Goal: Task Accomplishment & Management: Manage account settings

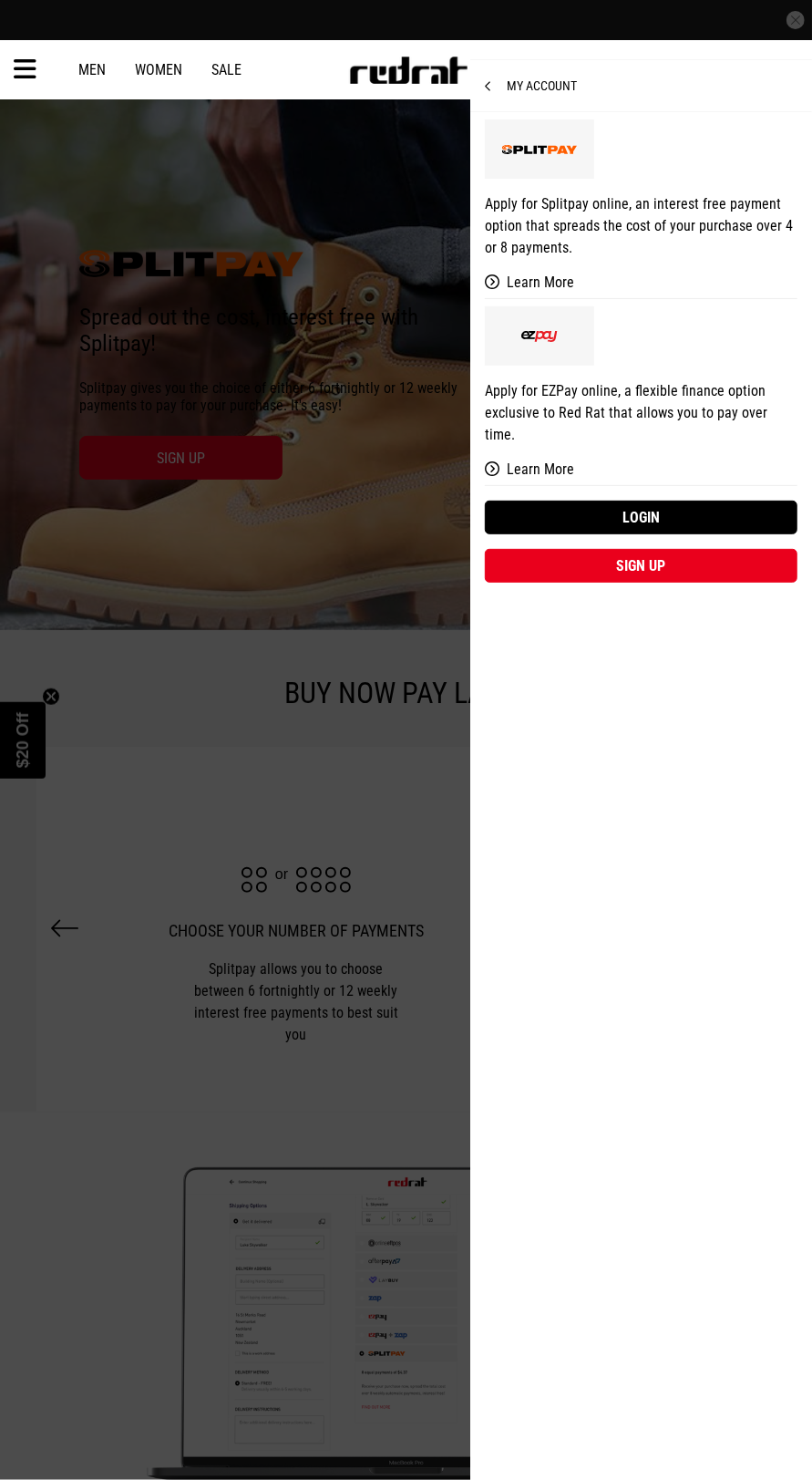
click at [746, 500] on link "Login" at bounding box center [641, 517] width 313 height 34
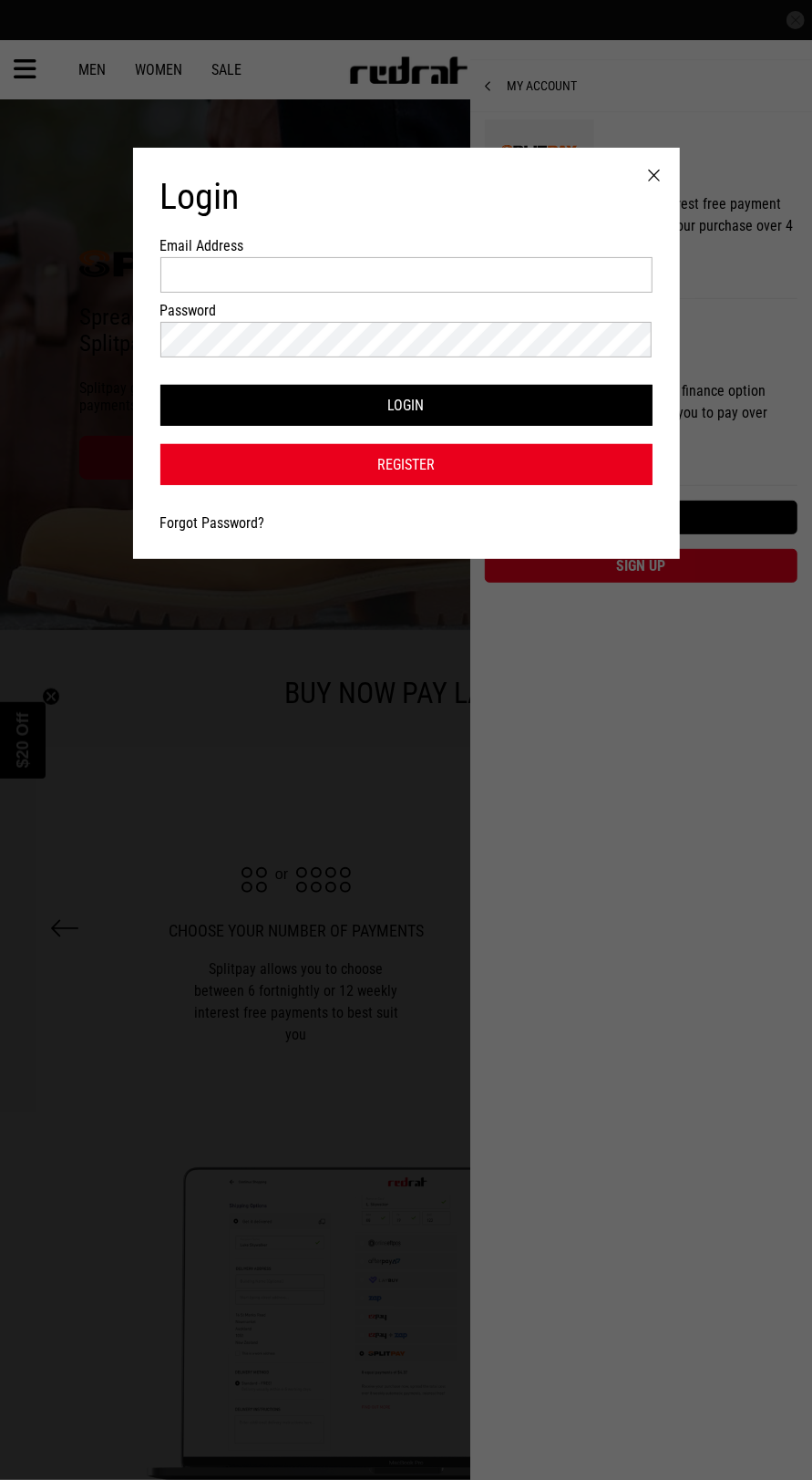
click at [654, 181] on div at bounding box center [655, 176] width 50 height 57
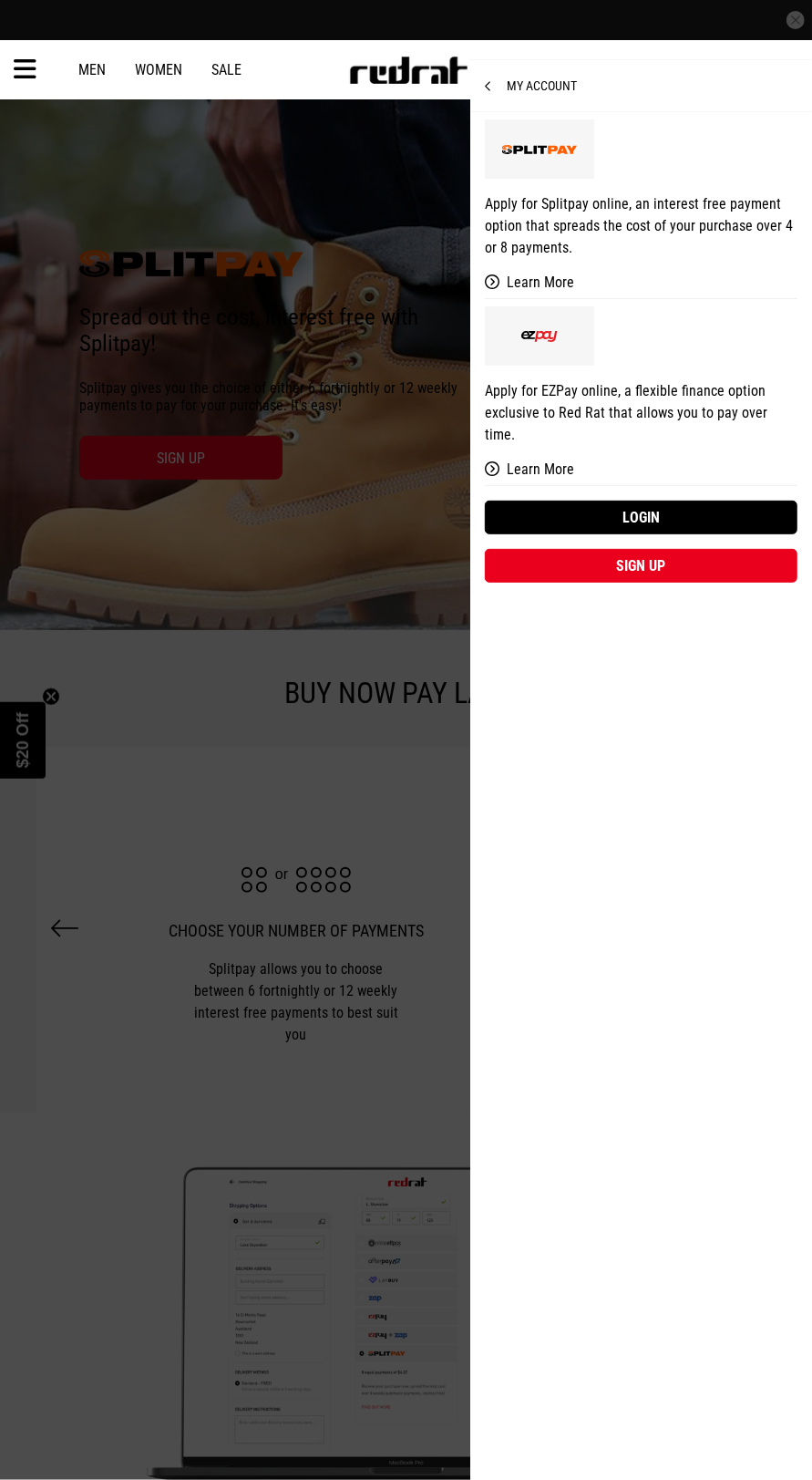
click at [721, 158] on link "Apply for Splitpay online, an interest free payment option that spreads the cos…" at bounding box center [641, 206] width 313 height 187
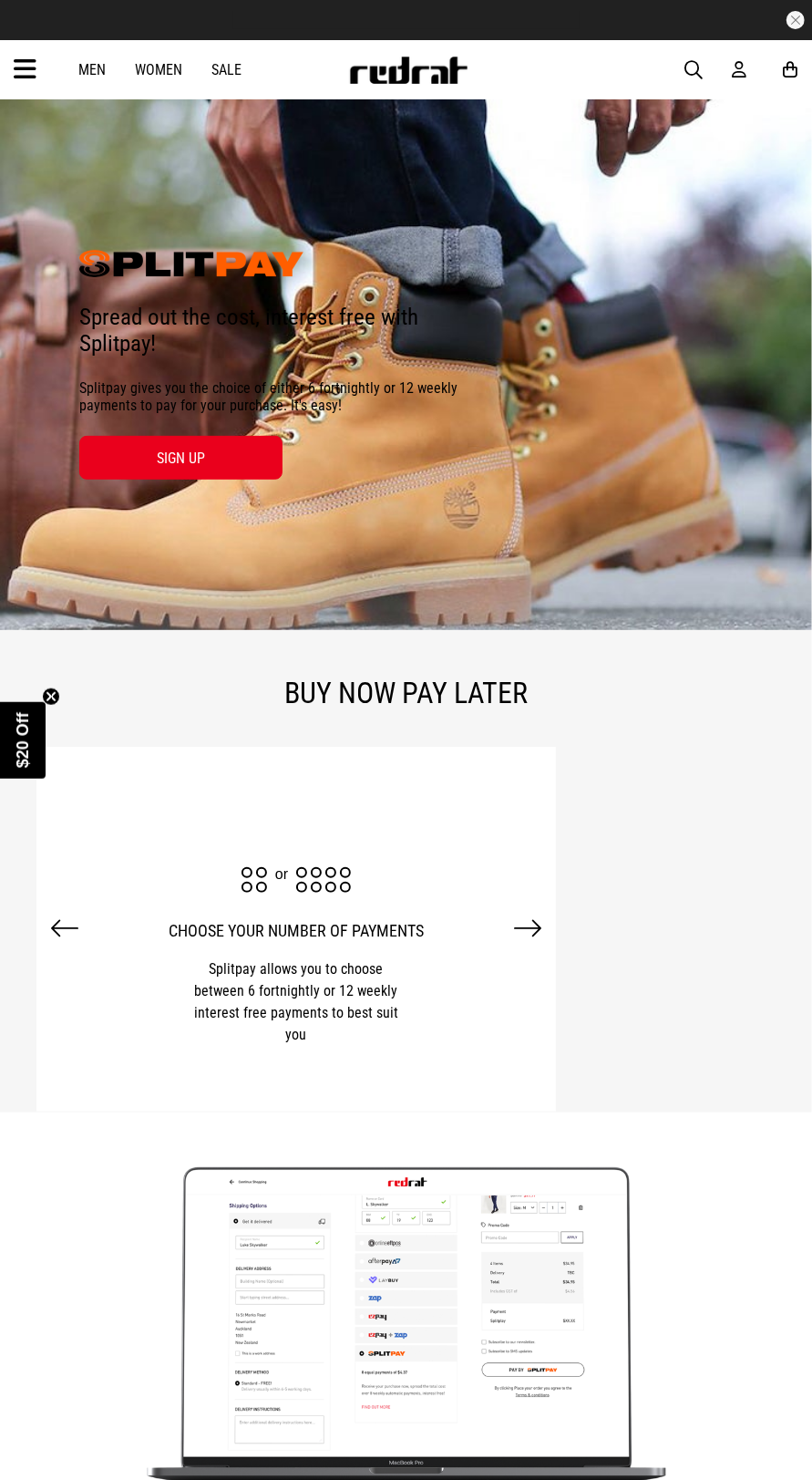
click at [739, 74] on icon at bounding box center [739, 70] width 15 height 19
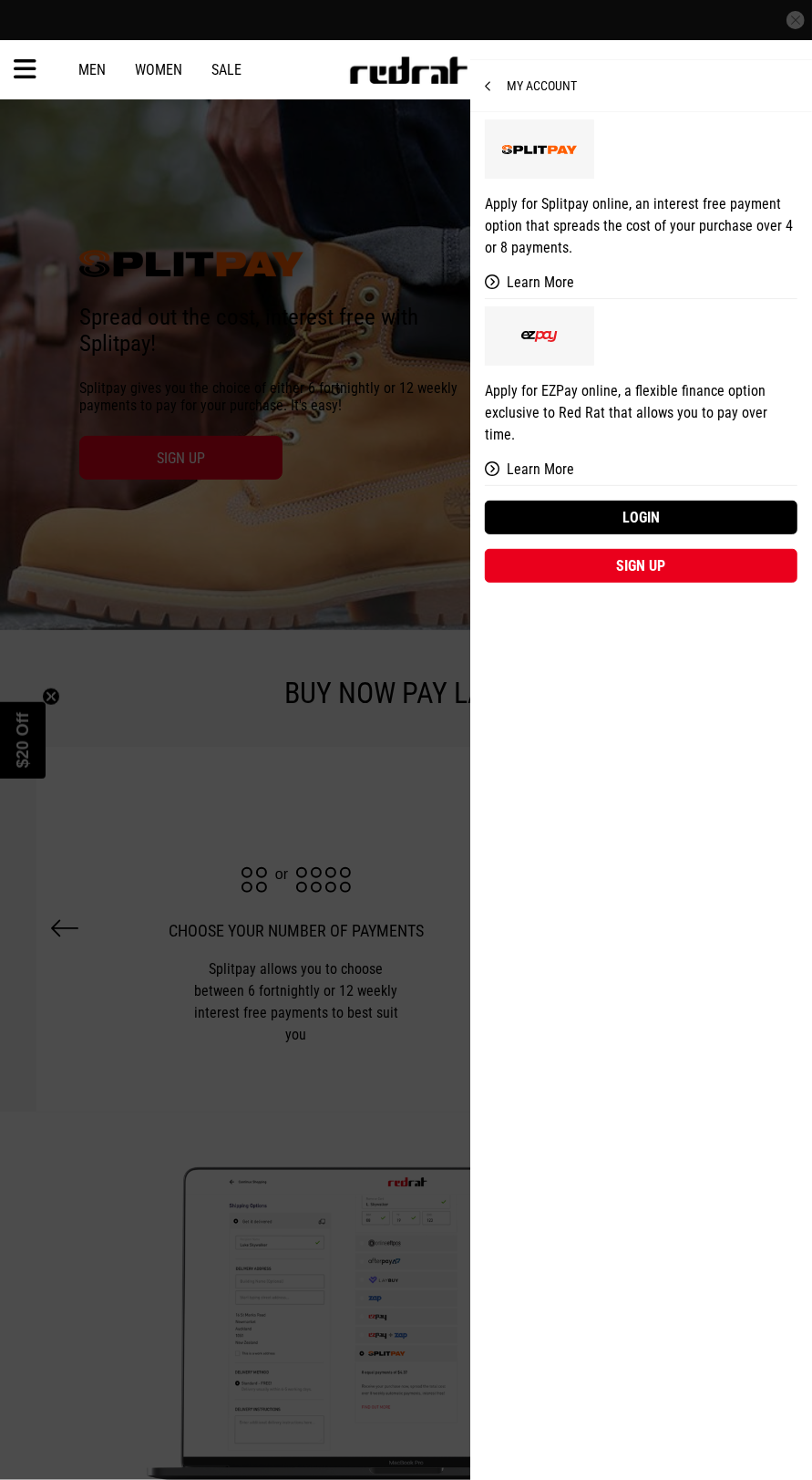
click at [702, 500] on link "Login" at bounding box center [641, 517] width 313 height 34
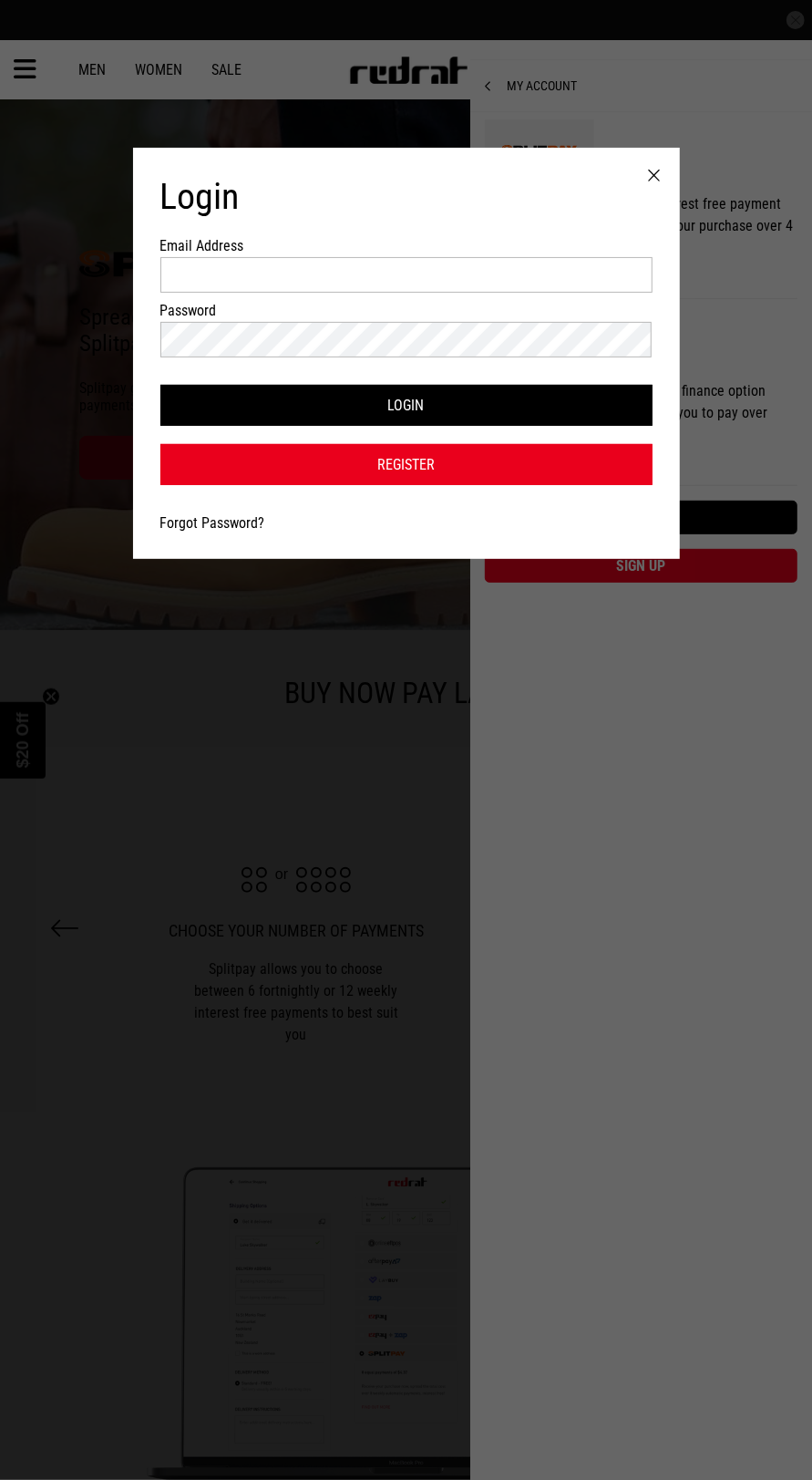
click at [539, 254] on label "Email Address" at bounding box center [406, 245] width 492 height 17
click at [539, 258] on input "Email Address" at bounding box center [406, 274] width 492 height 36
type input "**********"
click at [160, 385] on button "Login" at bounding box center [406, 405] width 492 height 41
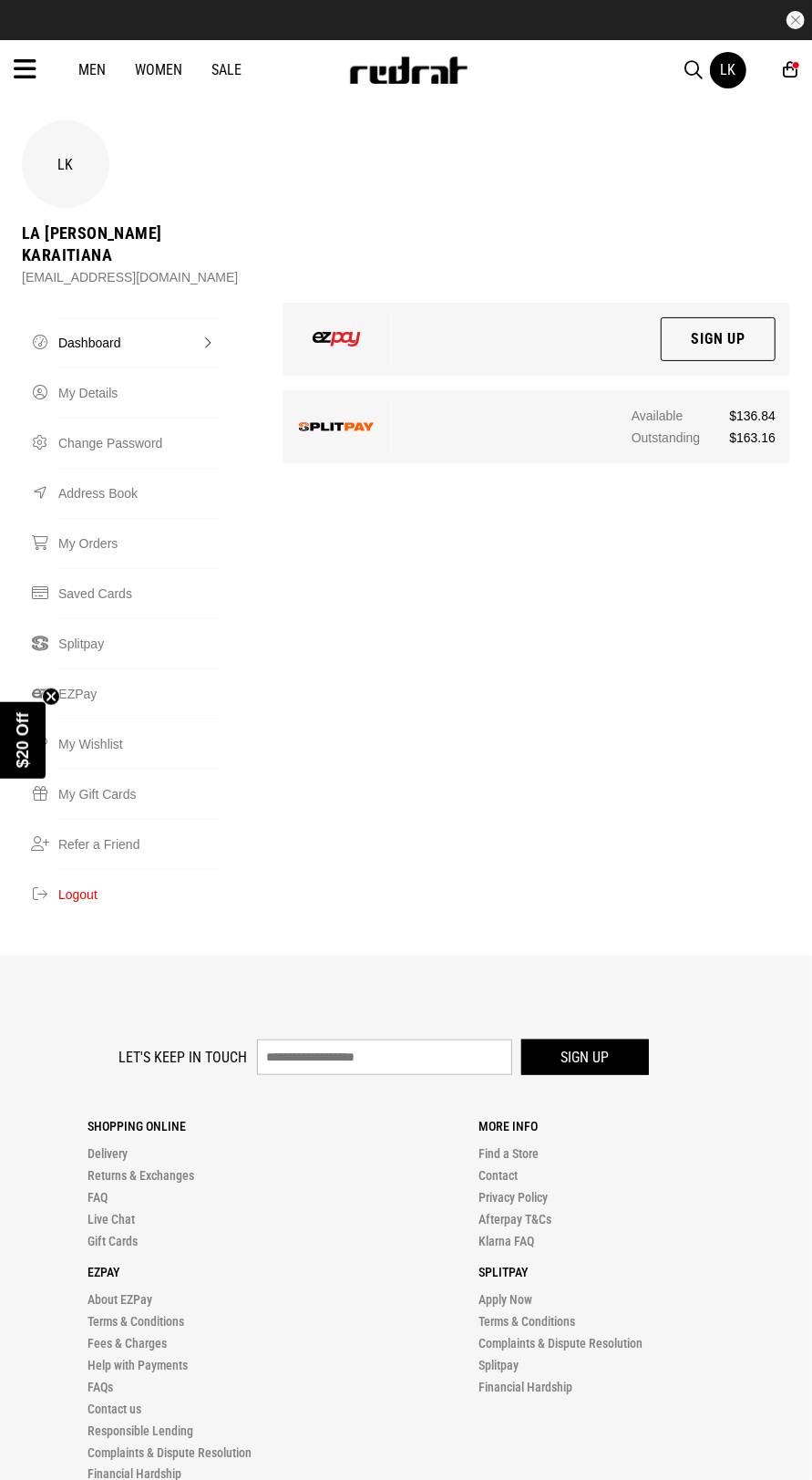
click at [743, 428] on div "Available $136.84 Outstanding $163.16" at bounding box center [710, 427] width 158 height 51
click at [731, 427] on span "$163.16" at bounding box center [752, 438] width 47 height 22
click at [648, 427] on div "Outstanding $163.16" at bounding box center [703, 438] width 144 height 22
click at [52, 702] on circle "Close teaser" at bounding box center [51, 696] width 17 height 17
click at [752, 427] on span "$163.16" at bounding box center [752, 438] width 47 height 22
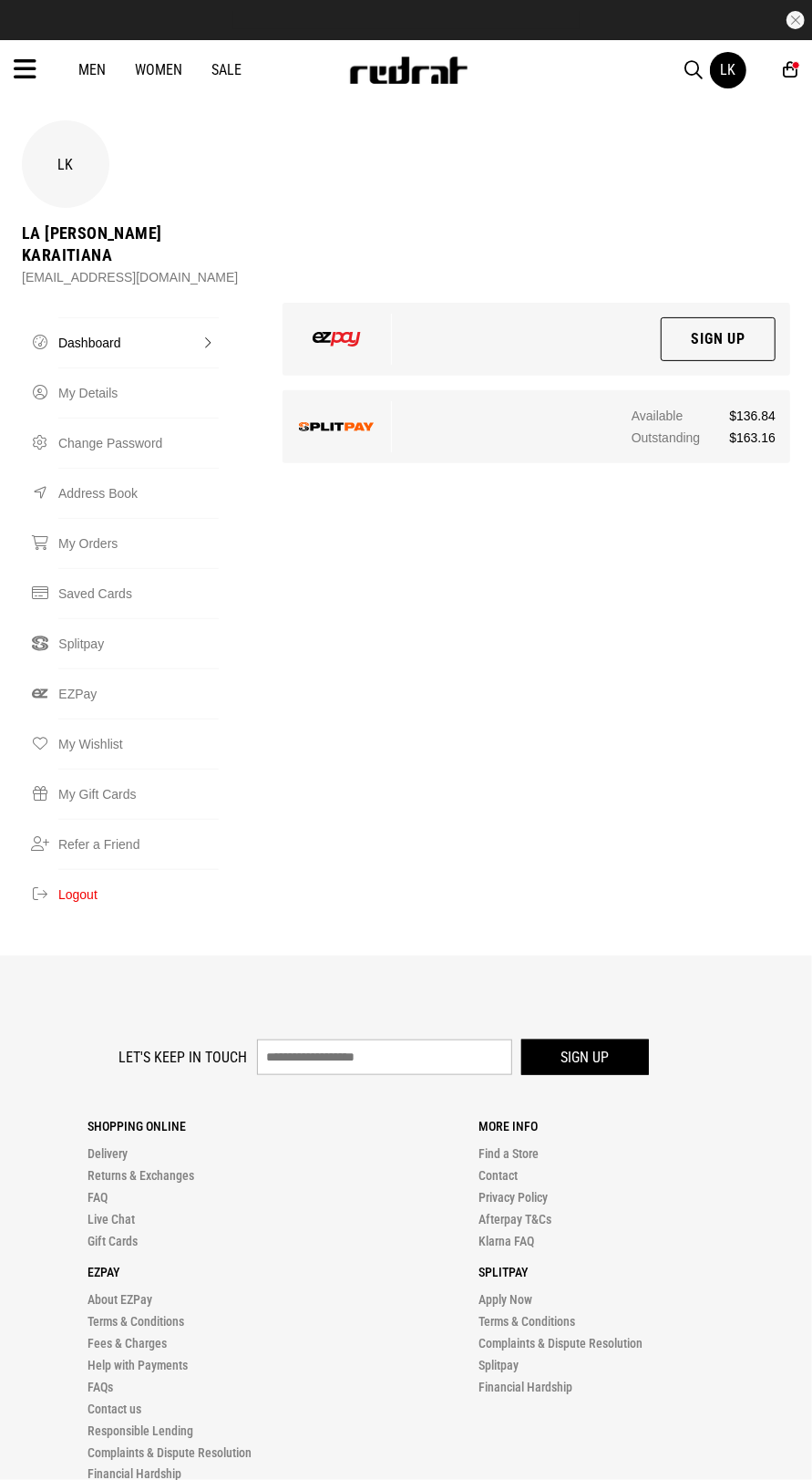
click at [313, 423] on img at bounding box center [337, 427] width 76 height 9
click at [549, 429] on div "Available $136.84 Outstanding $163.16" at bounding box center [536, 427] width 508 height 73
click at [80, 621] on link "Splitpay" at bounding box center [138, 643] width 160 height 50
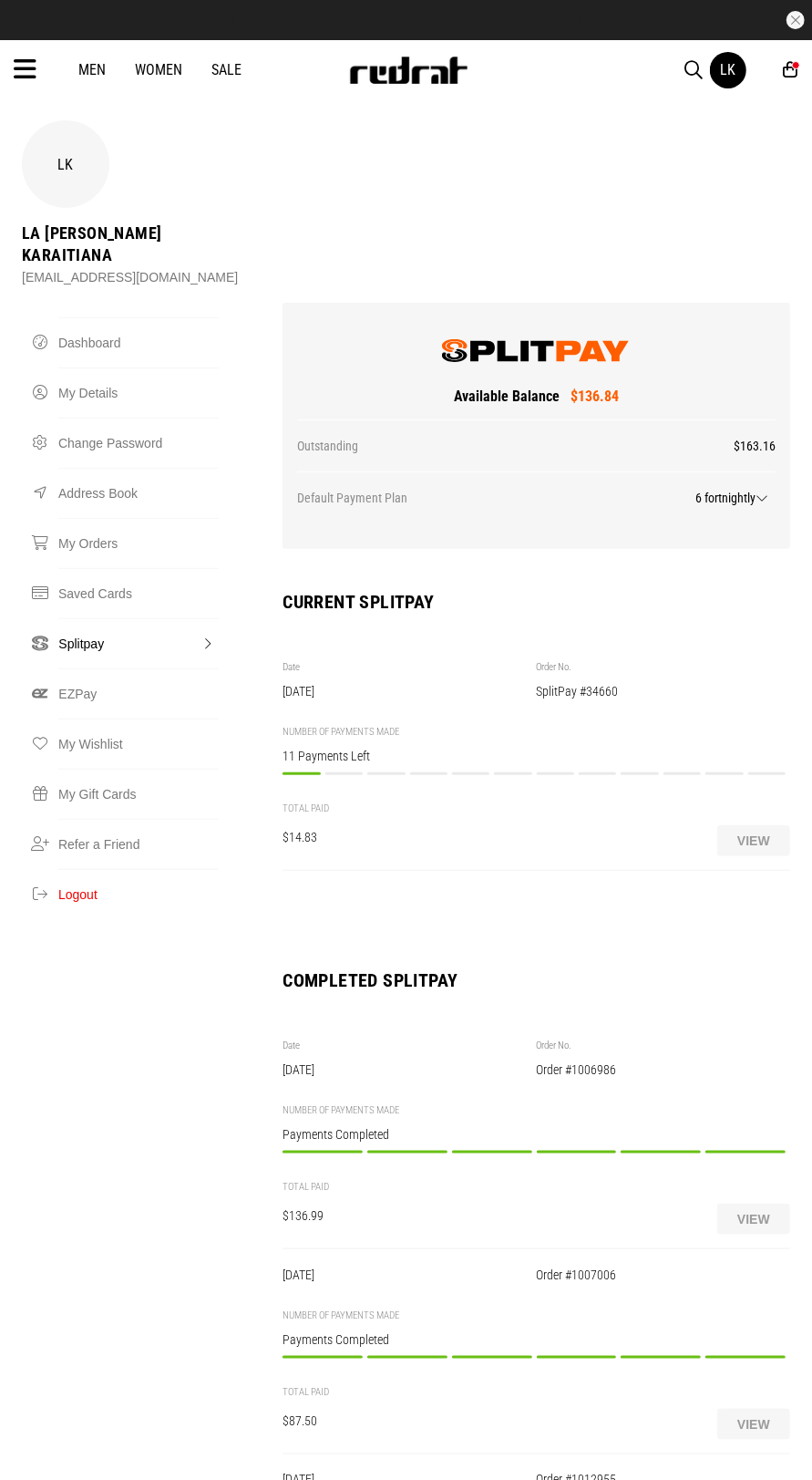
click at [754, 825] on button "View" at bounding box center [753, 841] width 73 height 31
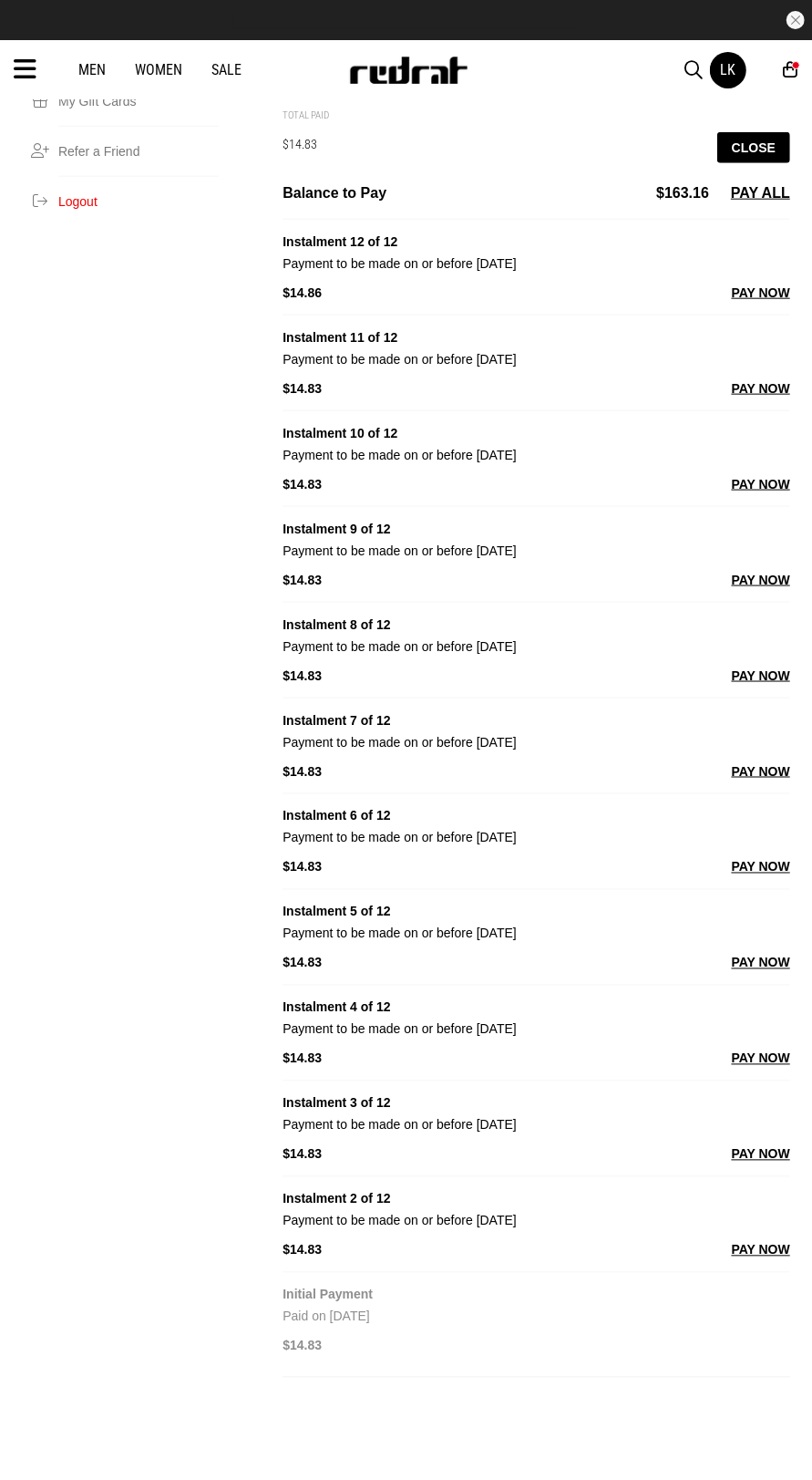
scroll to position [699, 0]
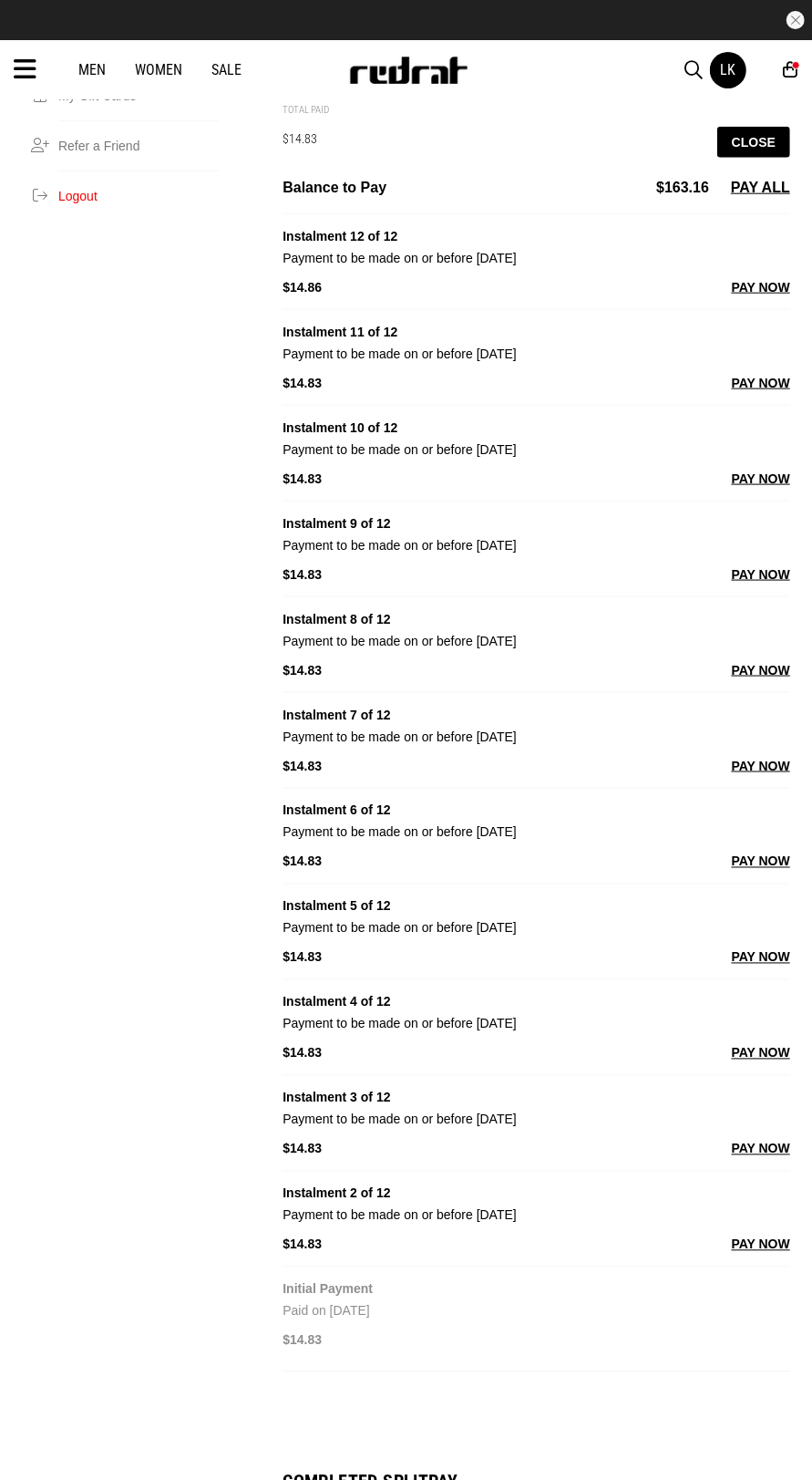
click at [755, 1234] on button "PAY NOW" at bounding box center [761, 1245] width 59 height 22
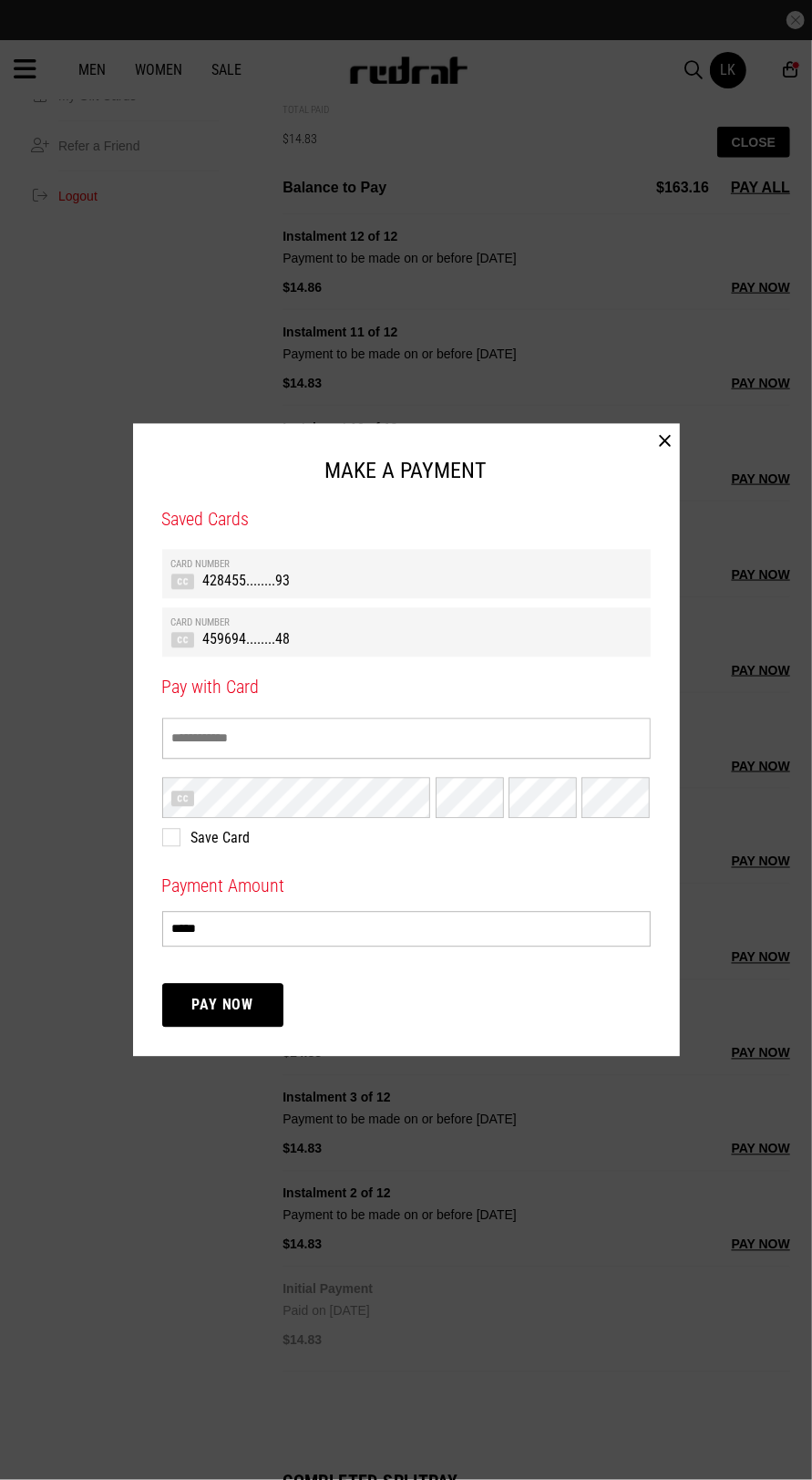
click at [574, 571] on th "Card Number" at bounding box center [406, 564] width 470 height 12
click at [217, 1027] on button "Pay Now" at bounding box center [223, 1006] width 123 height 44
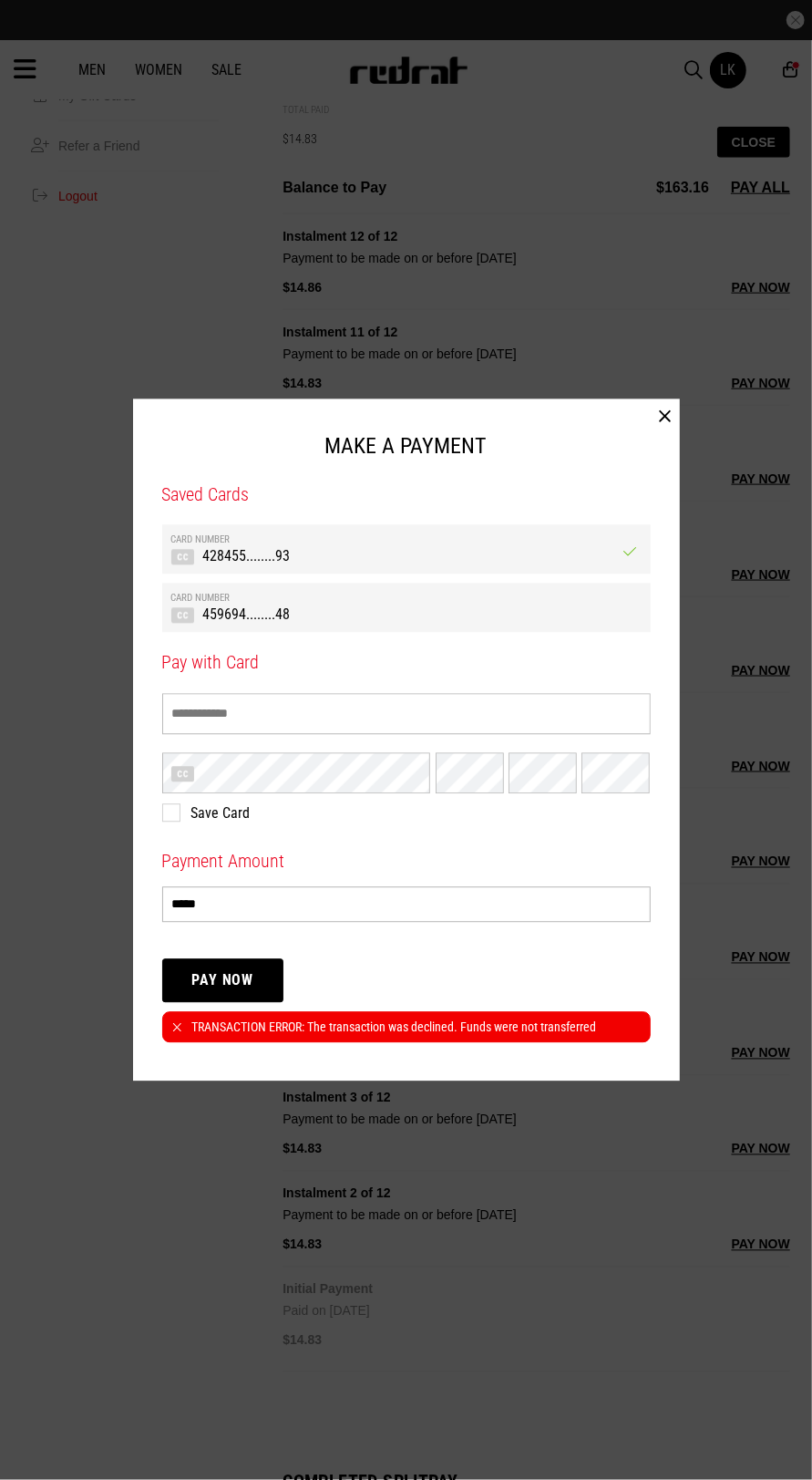
click at [665, 434] on button "button" at bounding box center [666, 417] width 28 height 37
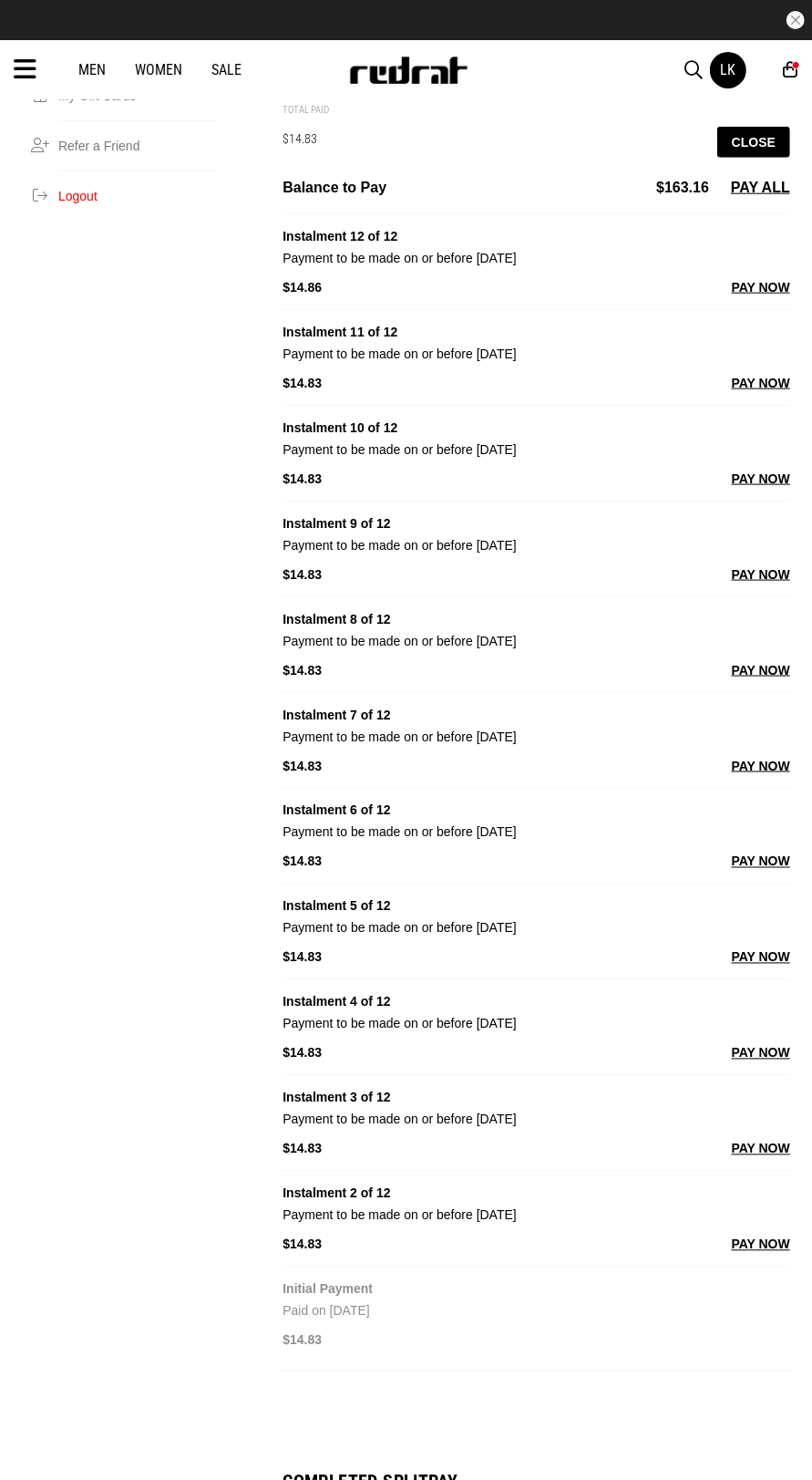
click at [774, 1234] on button "PAY NOW" at bounding box center [761, 1245] width 59 height 22
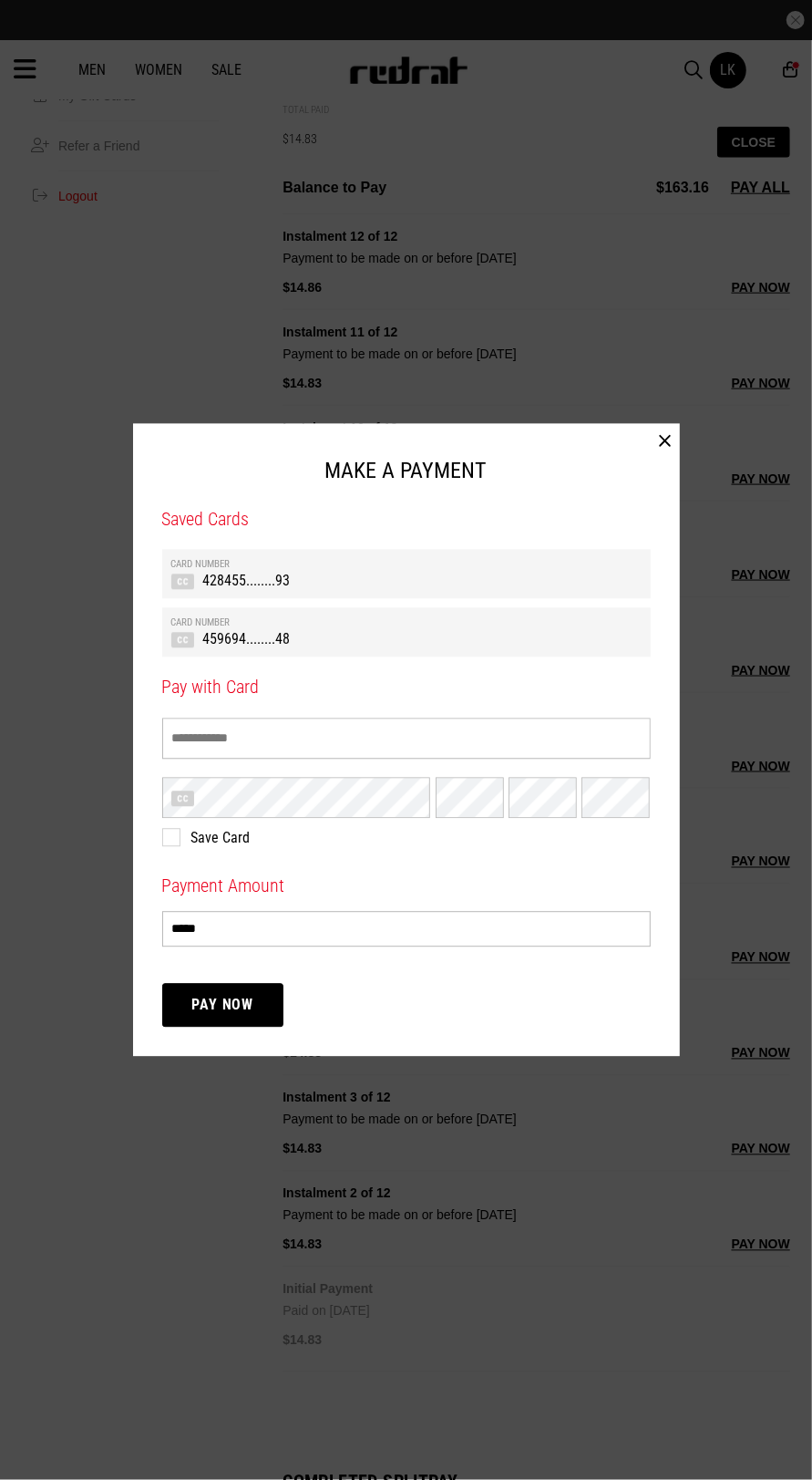
click at [486, 571] on th "Card Number" at bounding box center [406, 564] width 470 height 12
click at [242, 1027] on button "Pay Now" at bounding box center [223, 1006] width 123 height 44
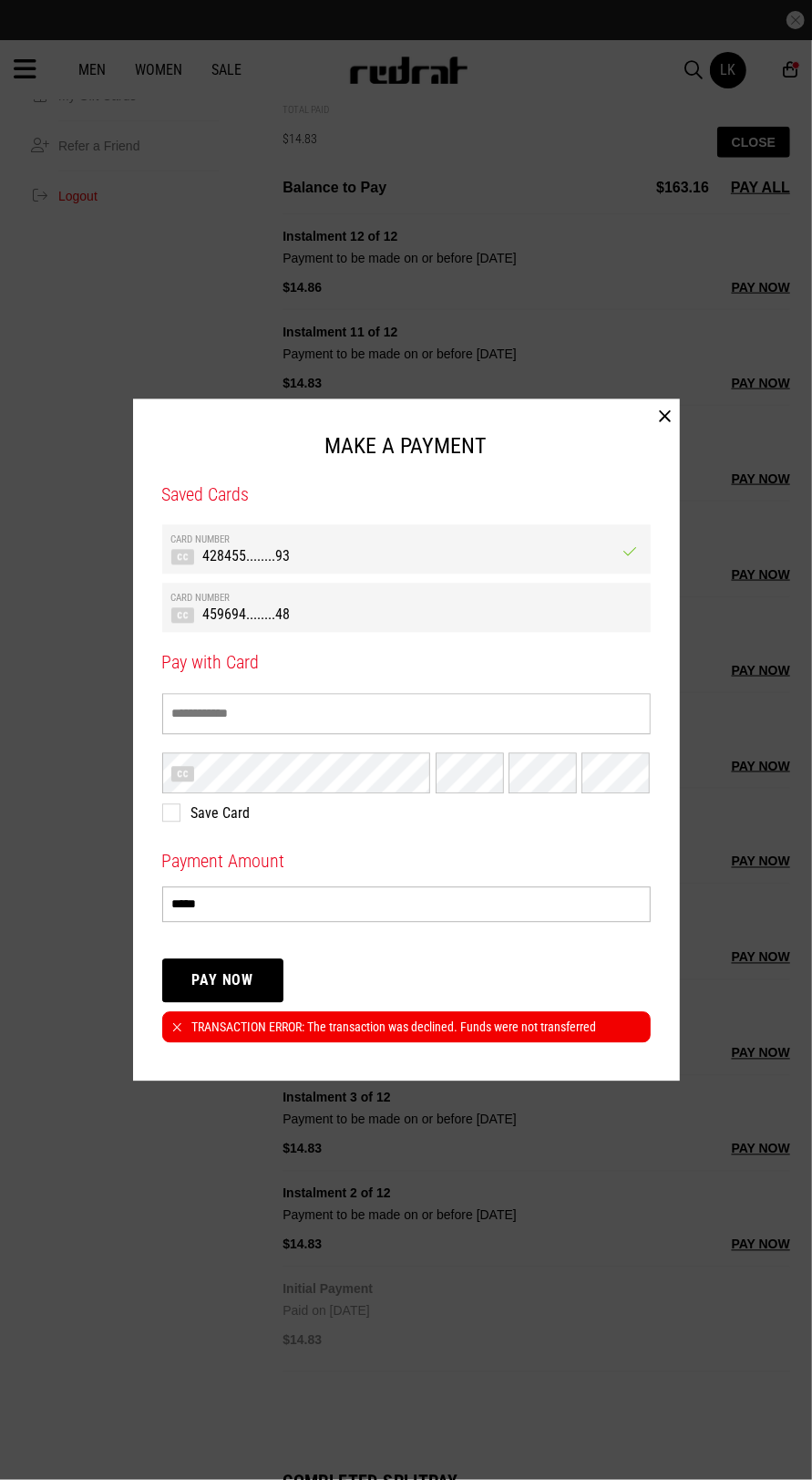
scroll to position [818, 0]
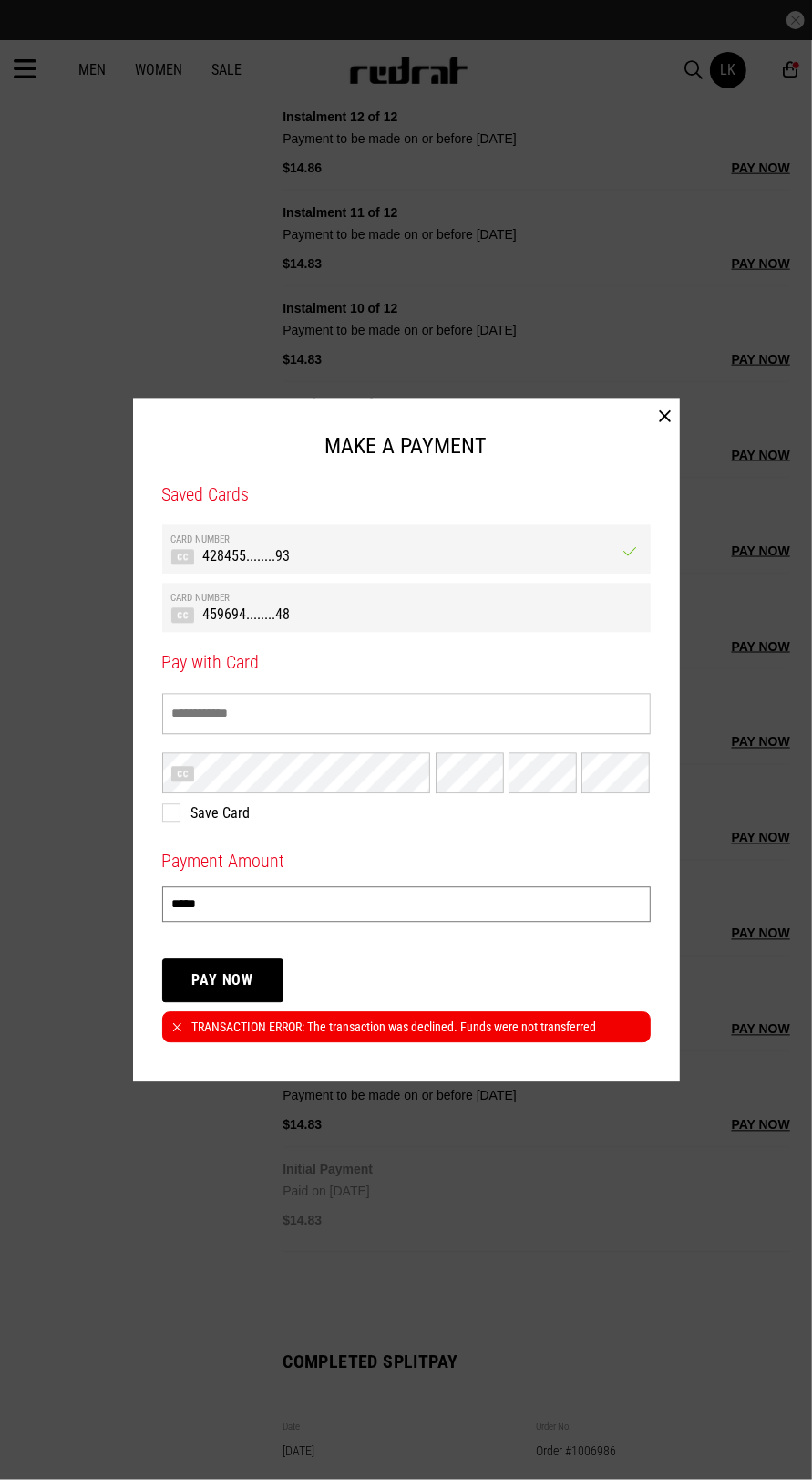
click at [535, 887] on input "*****" at bounding box center [406, 905] width 488 height 36
click at [240, 980] on button "Pay Now" at bounding box center [223, 981] width 123 height 44
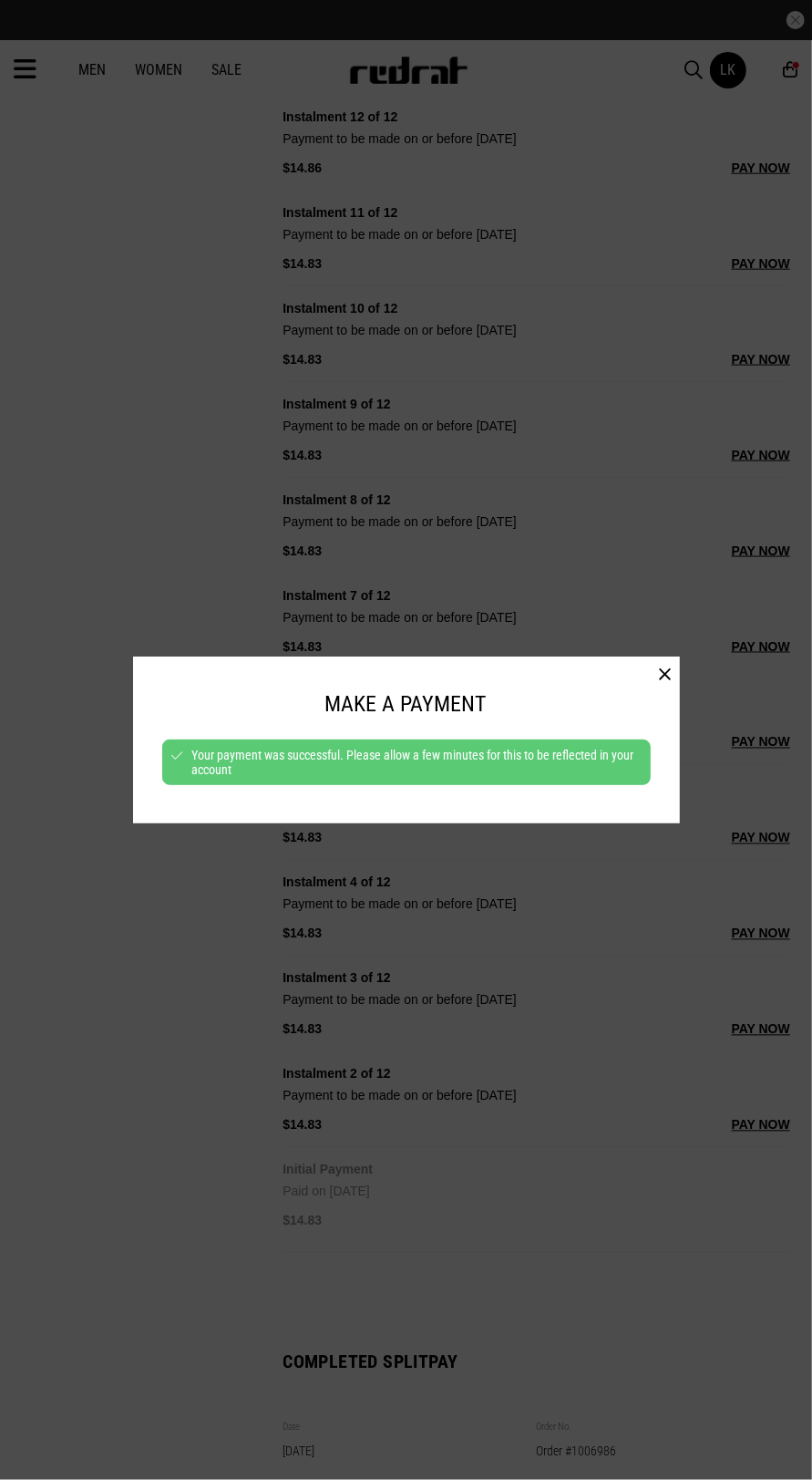
click at [681, 932] on div at bounding box center [406, 740] width 812 height 1480
click at [665, 672] on button "button" at bounding box center [666, 675] width 28 height 37
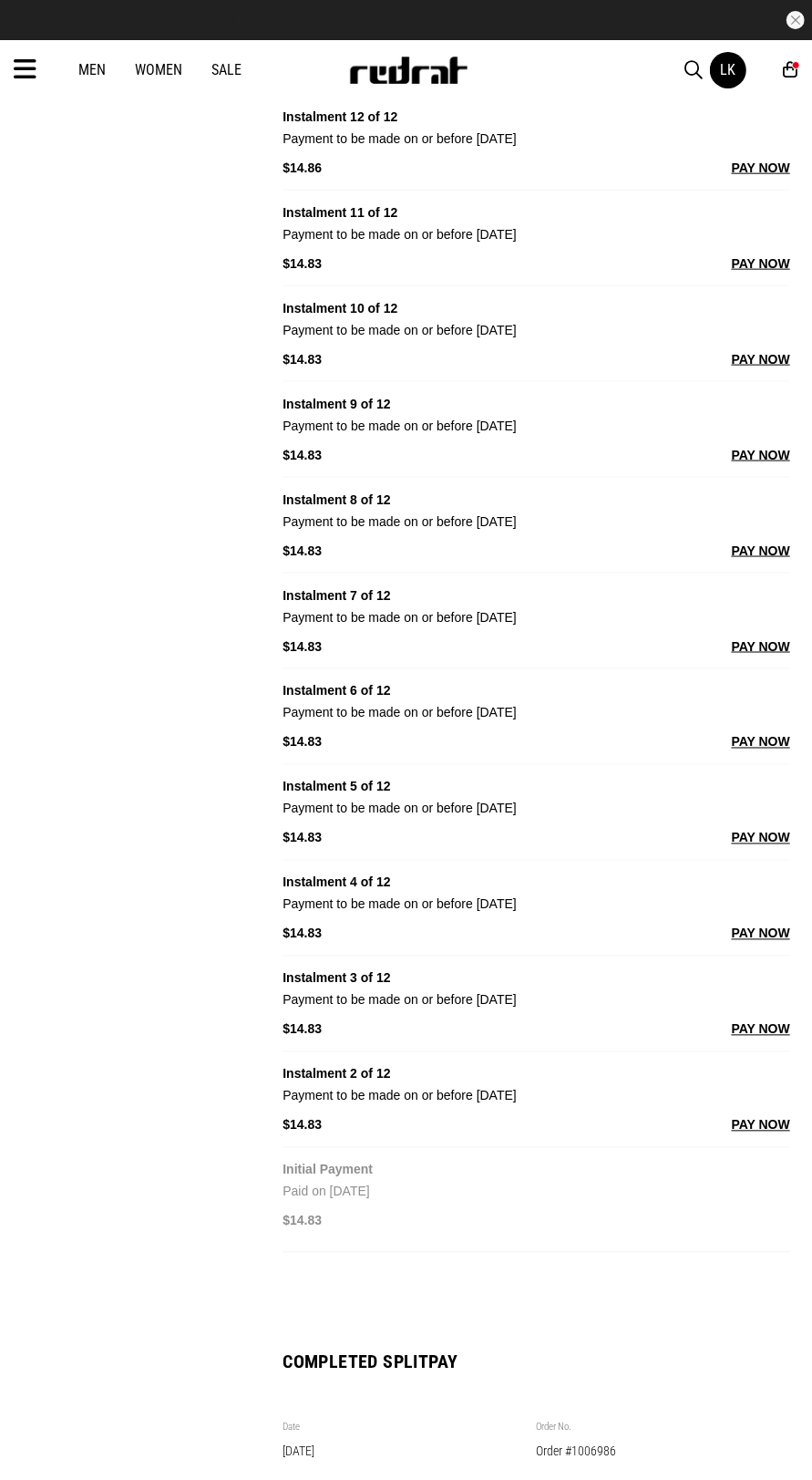
click at [773, 1114] on button "PAY NOW" at bounding box center [761, 1125] width 59 height 22
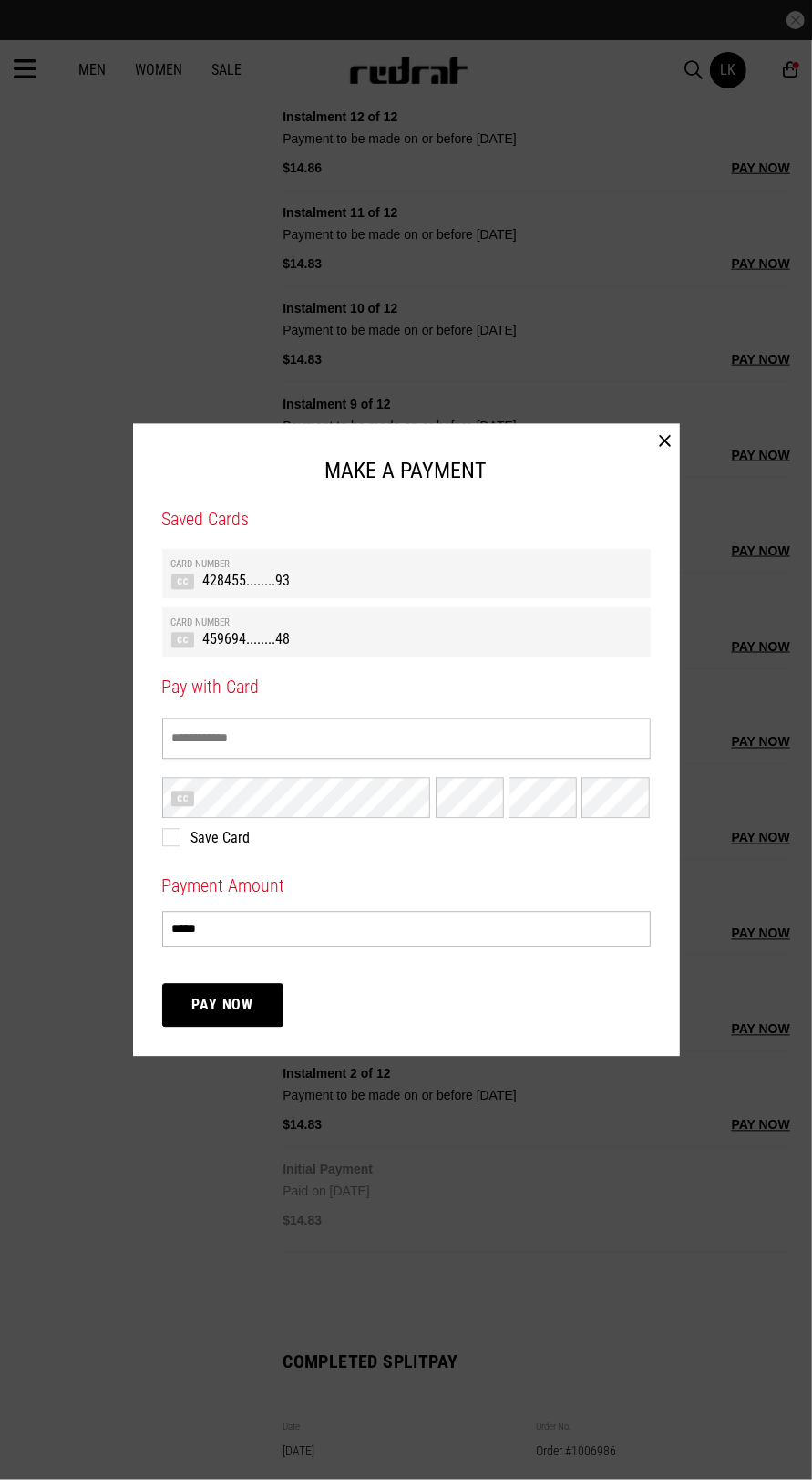
click at [509, 564] on th "Card Number" at bounding box center [406, 564] width 470 height 12
click at [247, 995] on button "Pay Now" at bounding box center [223, 1006] width 123 height 44
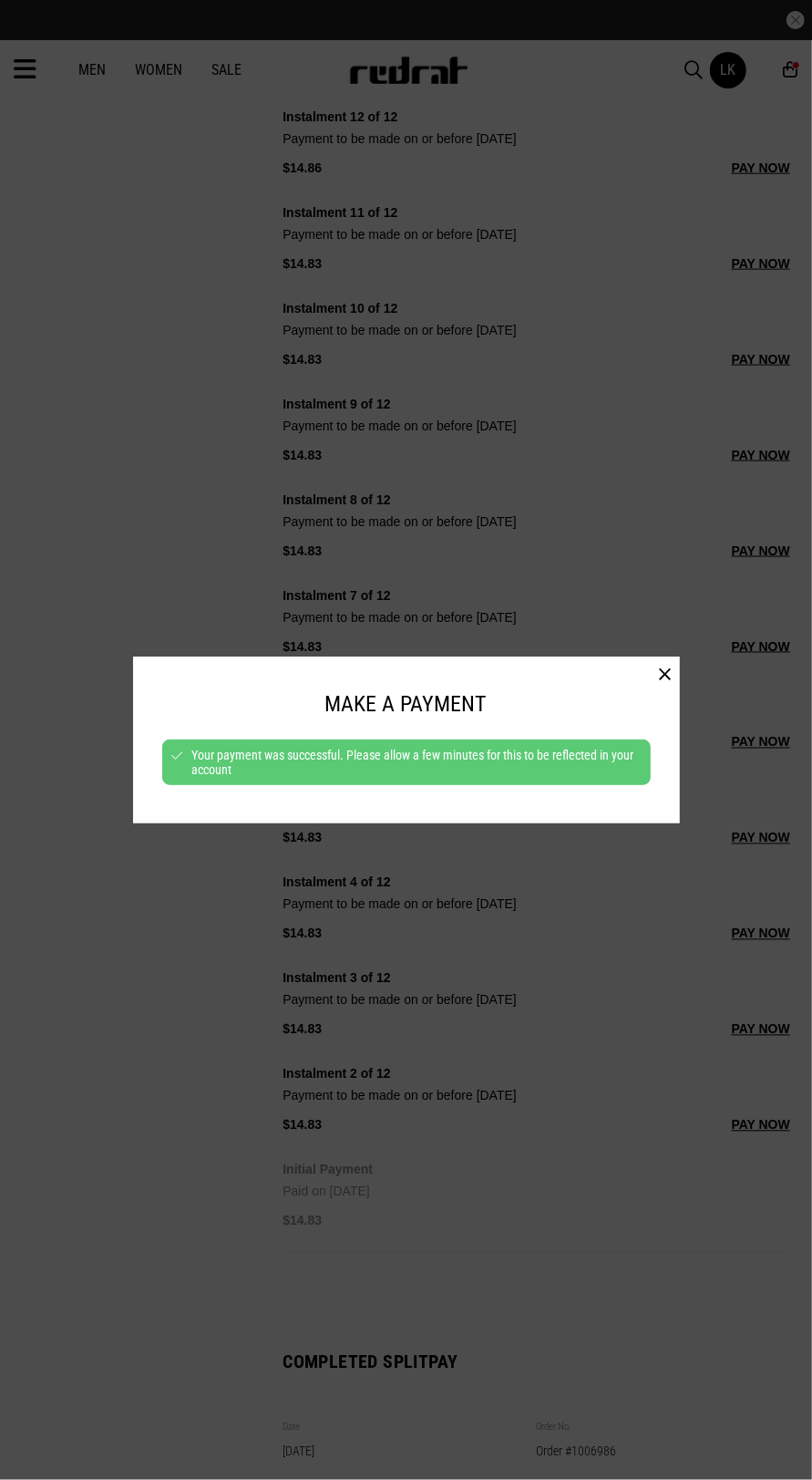
click at [665, 675] on button "button" at bounding box center [666, 675] width 28 height 37
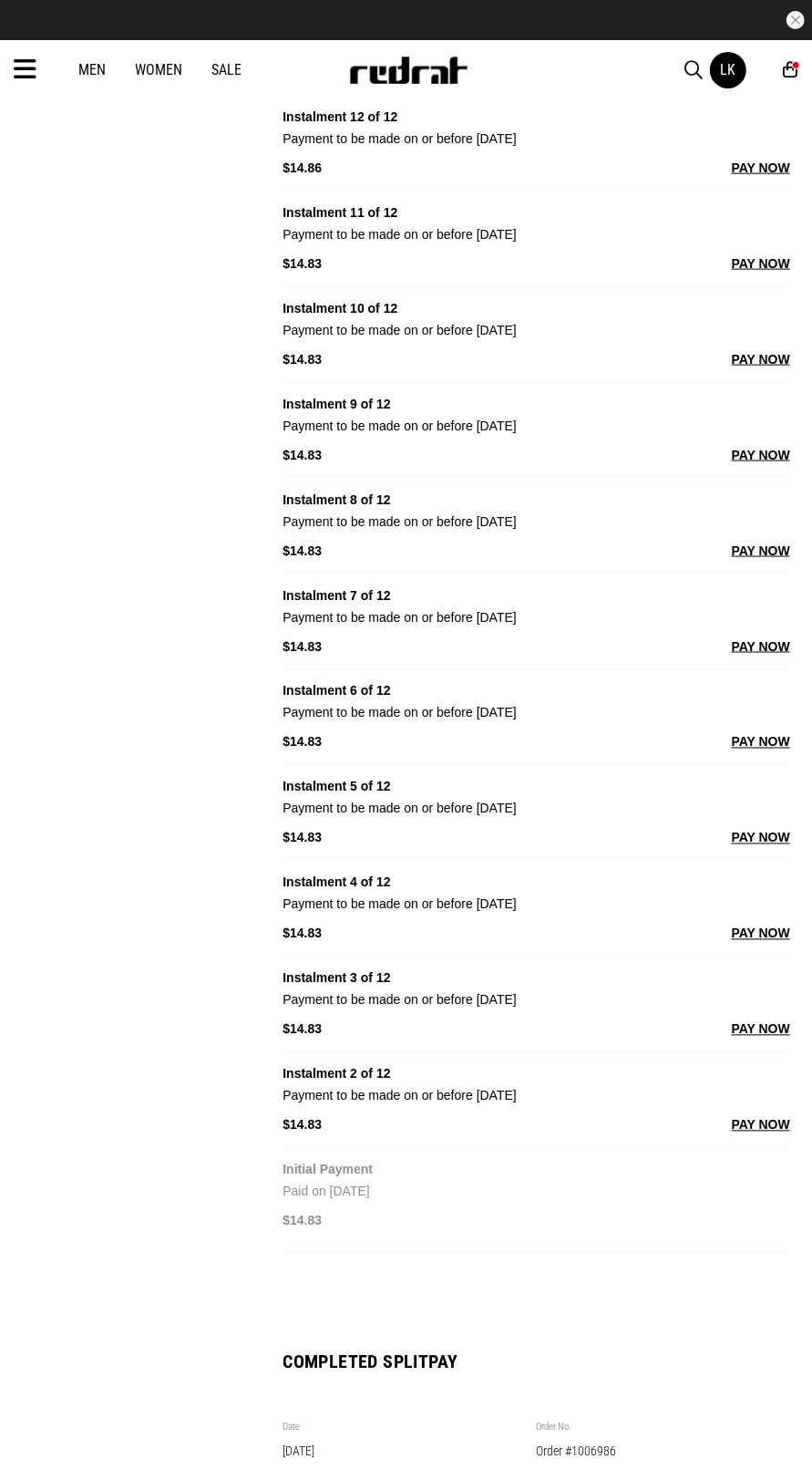
click at [34, 73] on icon at bounding box center [25, 70] width 23 height 30
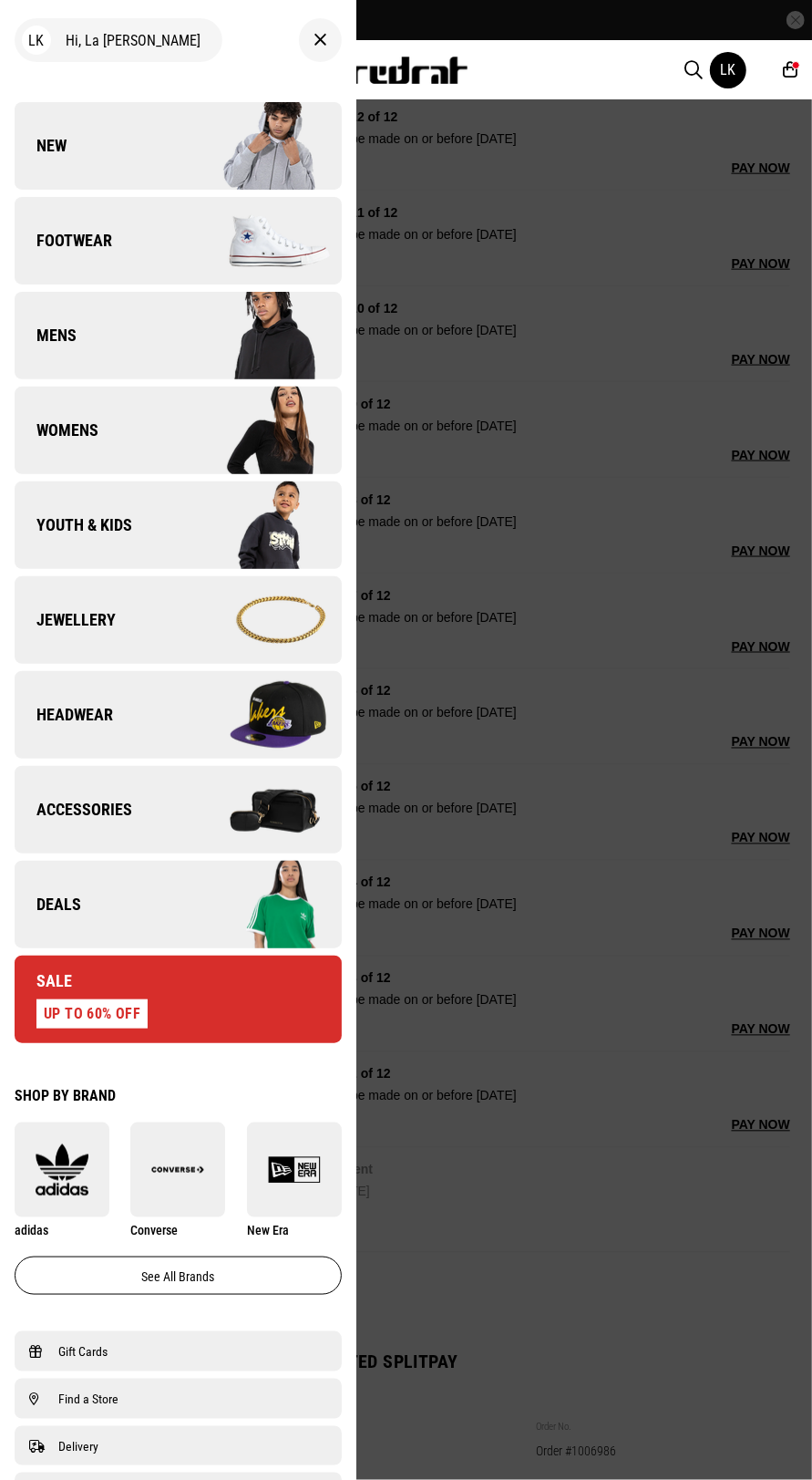
click at [223, 903] on img at bounding box center [259, 905] width 163 height 91
